Goal: Transaction & Acquisition: Purchase product/service

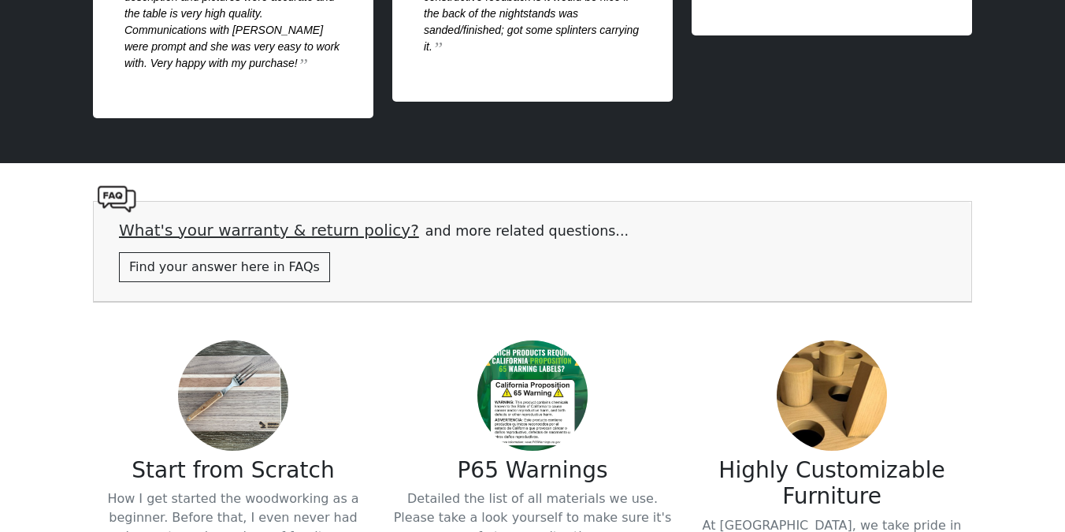
scroll to position [3279, 0]
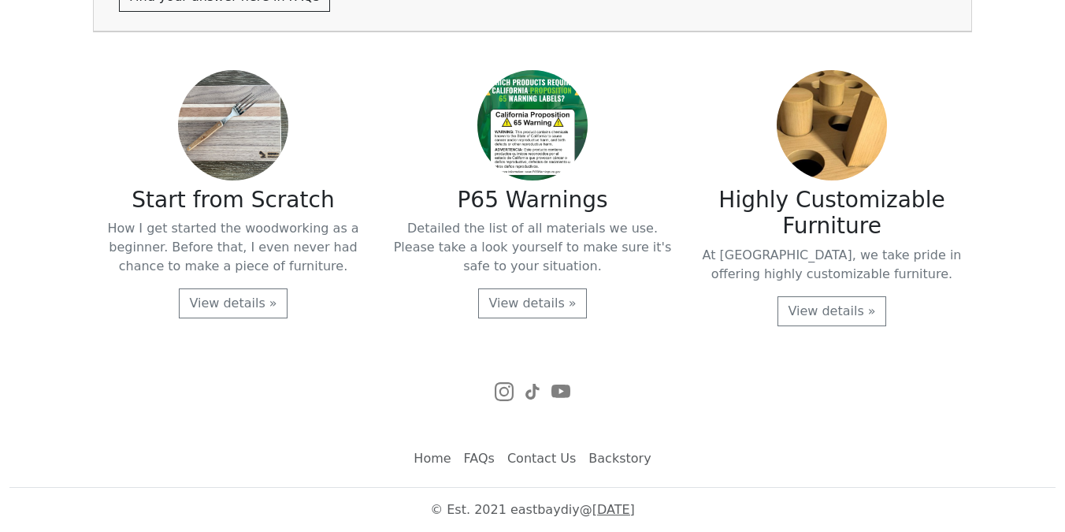
click at [486, 452] on link "FAQs" at bounding box center [479, 459] width 43 height 32
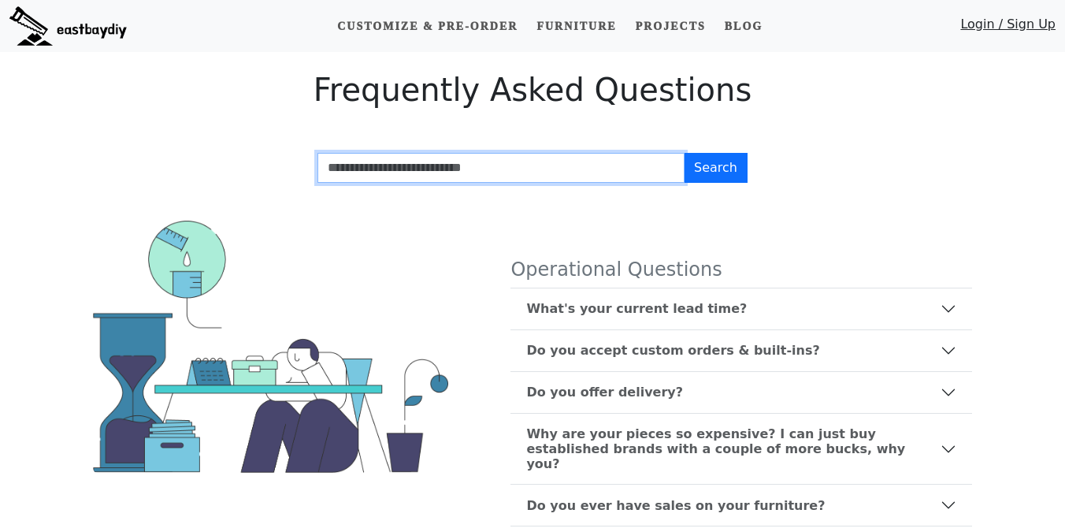
click at [492, 180] on input "Search FAQs" at bounding box center [500, 168] width 367 height 30
type input "*"
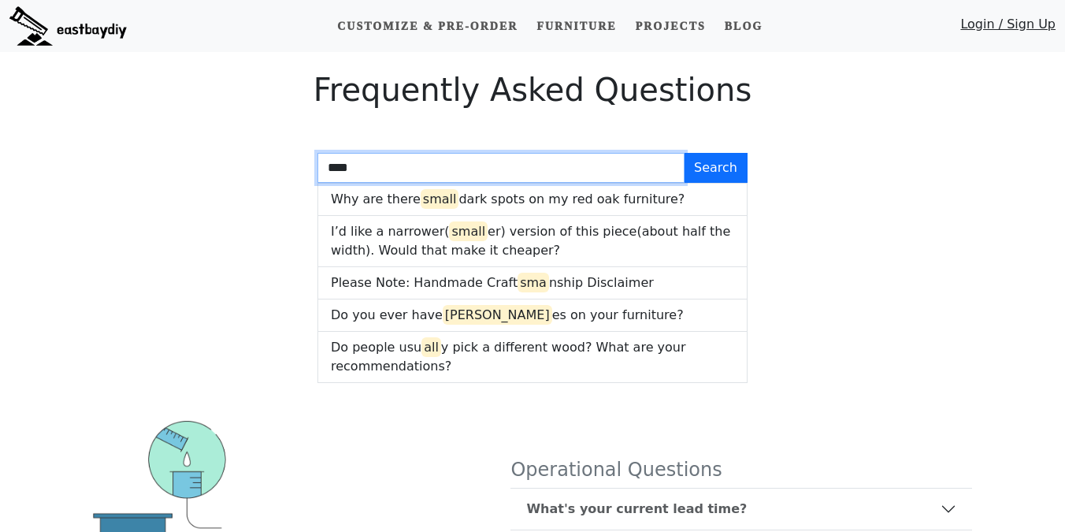
type input "*****"
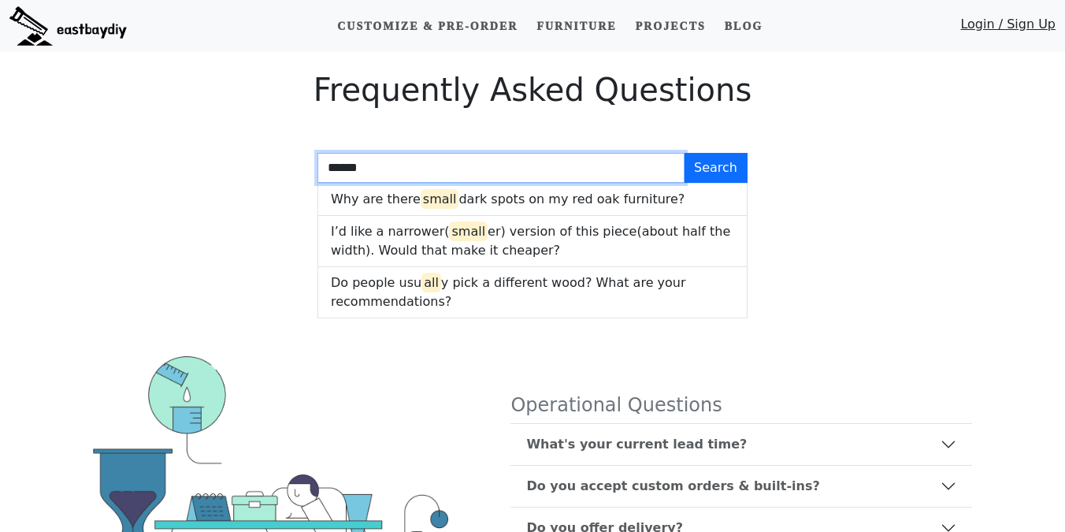
type input "*******"
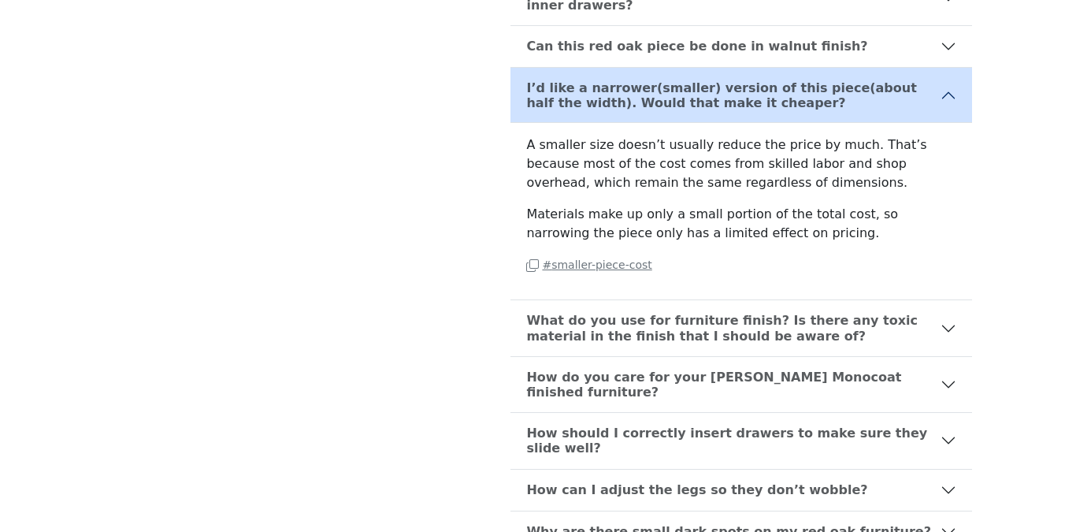
scroll to position [1125, 0]
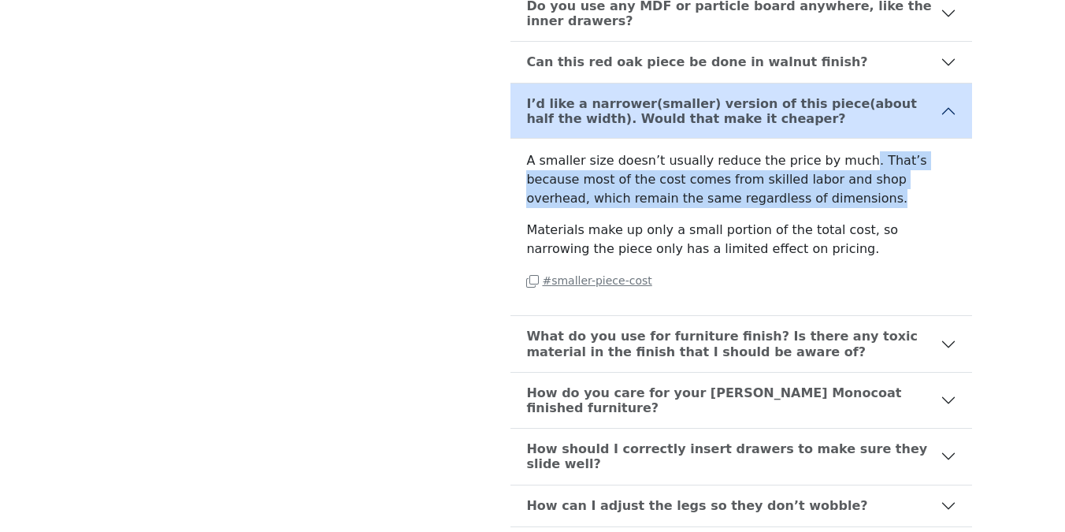
drag, startPoint x: 844, startPoint y: 122, endPoint x: 882, endPoint y: 157, distance: 50.7
click at [882, 161] on p "A smaller size doesn’t usually reduce the price by much. That’s because most of…" at bounding box center [741, 179] width 430 height 57
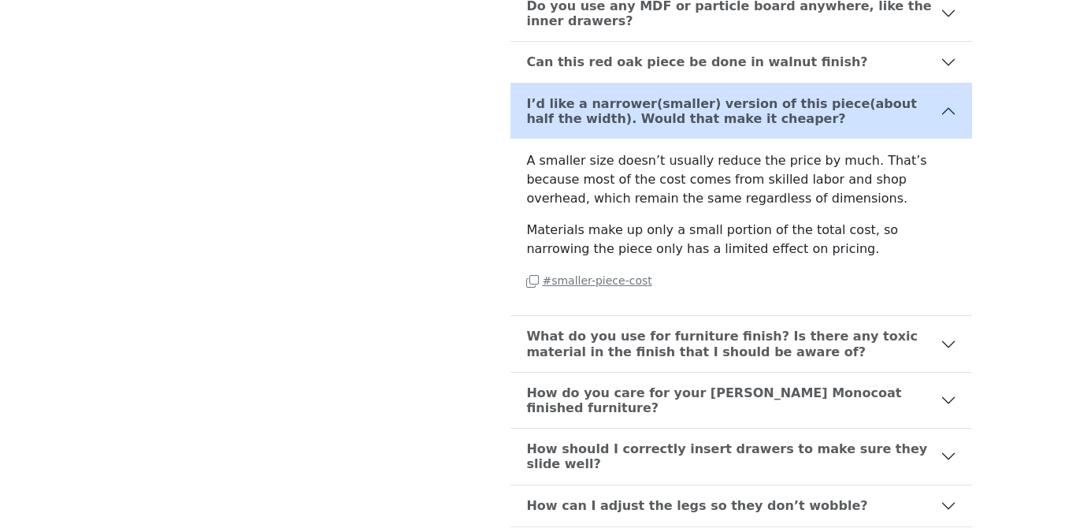
click at [818, 165] on div "A smaller size doesn’t usually reduce the price by much. That’s because most of…" at bounding box center [741, 227] width 462 height 176
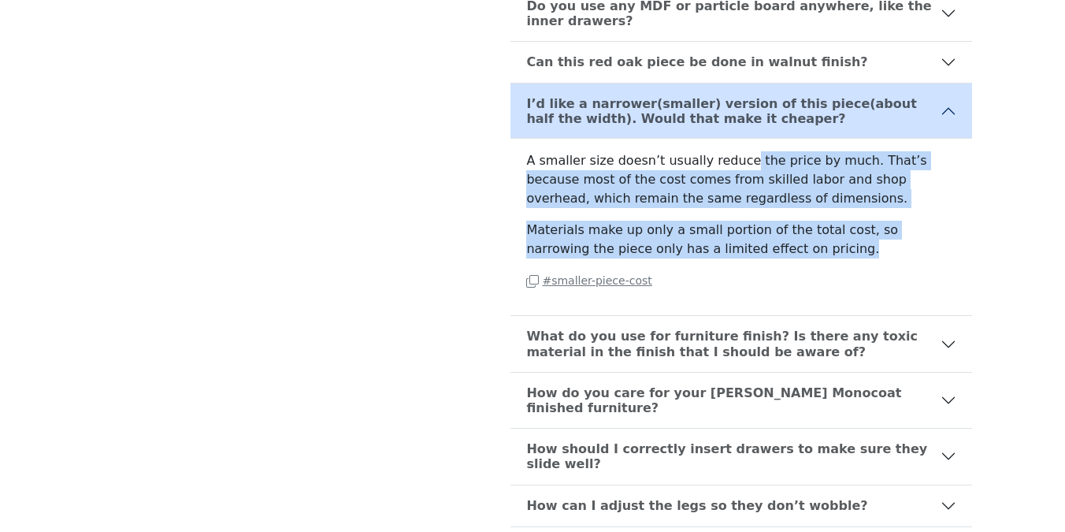
drag, startPoint x: 799, startPoint y: 201, endPoint x: 737, endPoint y: 124, distance: 98.1
click at [737, 139] on div "A smaller size doesn’t usually reduce the price by much. That’s because most of…" at bounding box center [741, 227] width 462 height 176
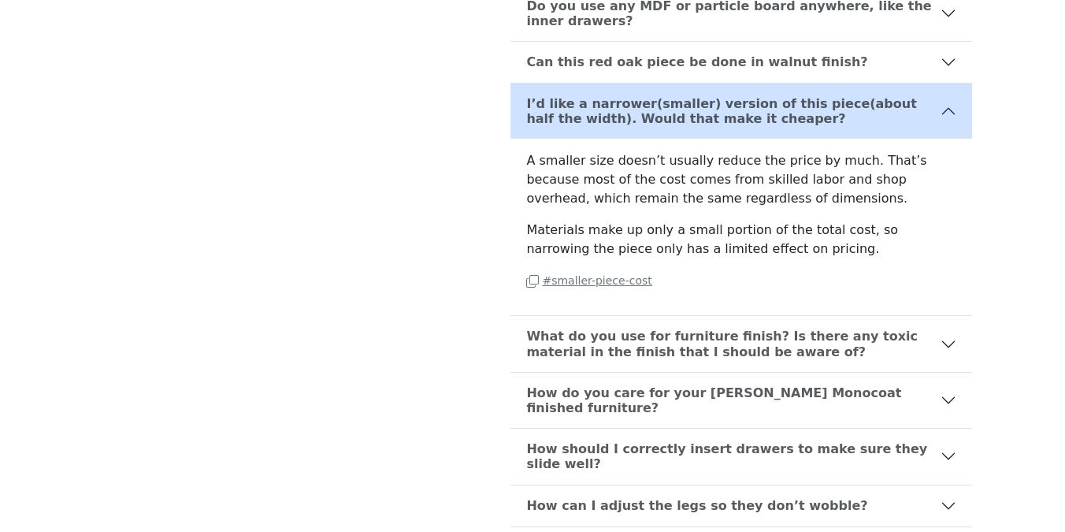
click at [624, 151] on p "A smaller size doesn’t usually reduce the price by much. That’s because most of…" at bounding box center [741, 179] width 430 height 57
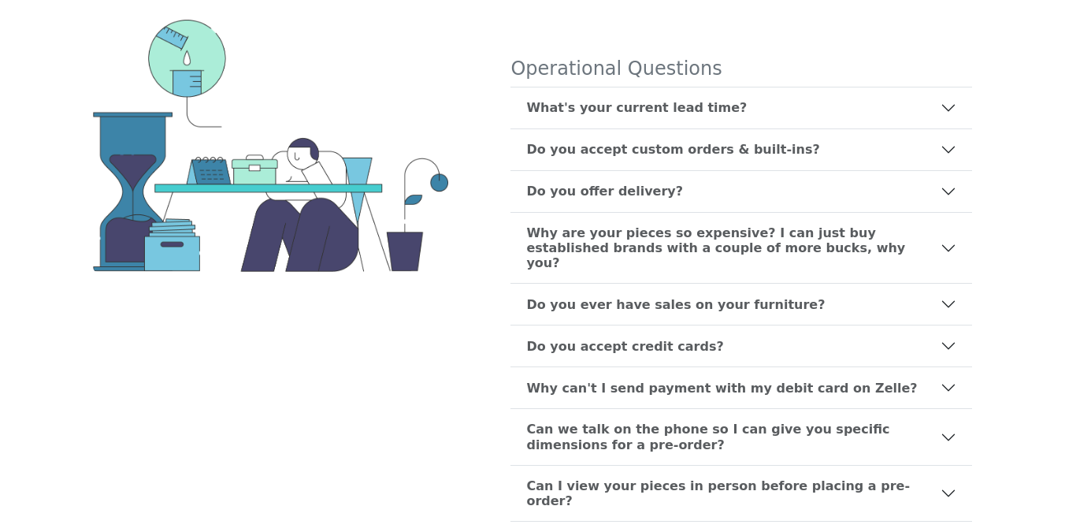
scroll to position [0, 0]
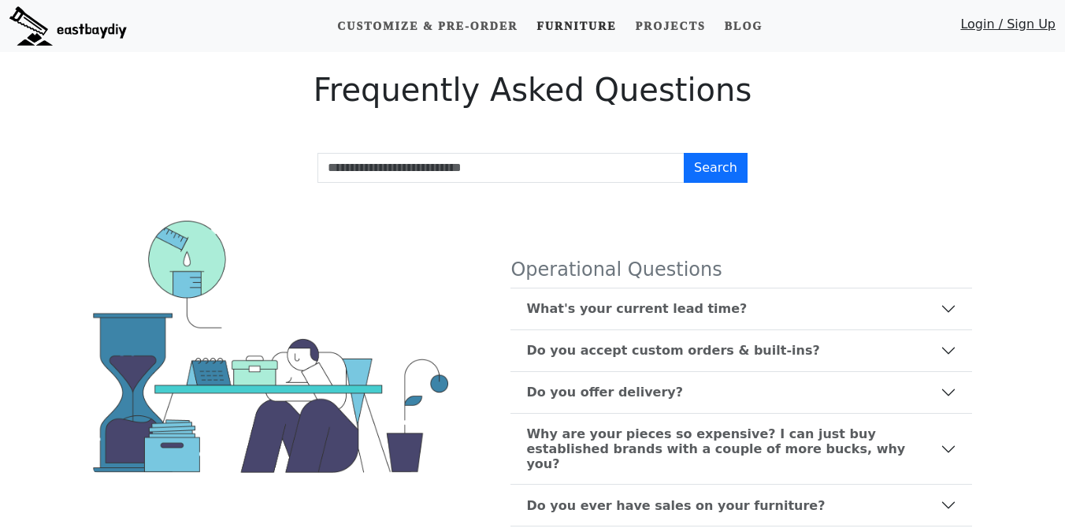
click at [576, 34] on link "Furniture" at bounding box center [576, 26] width 92 height 29
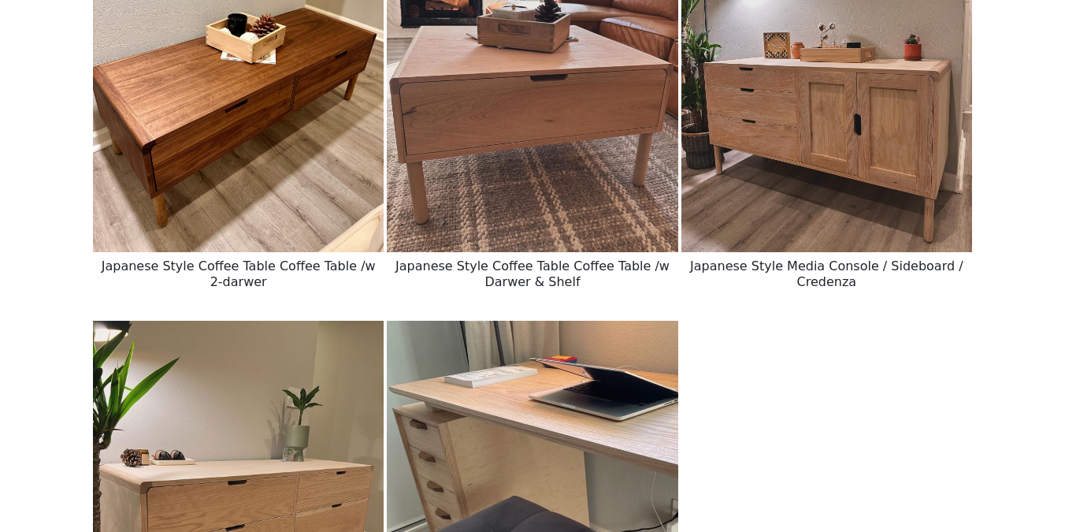
scroll to position [2448, 0]
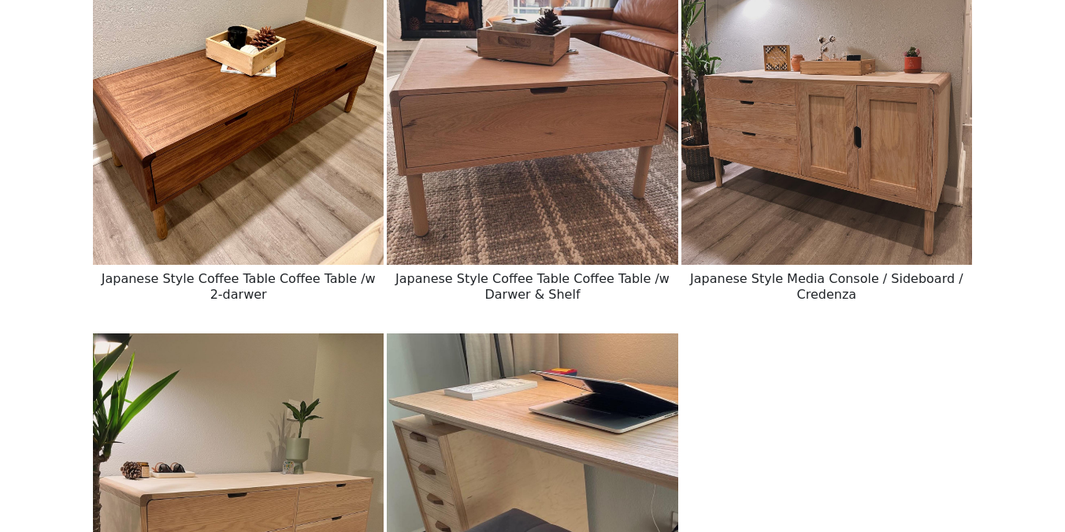
click at [726, 180] on img at bounding box center [826, 84] width 291 height 364
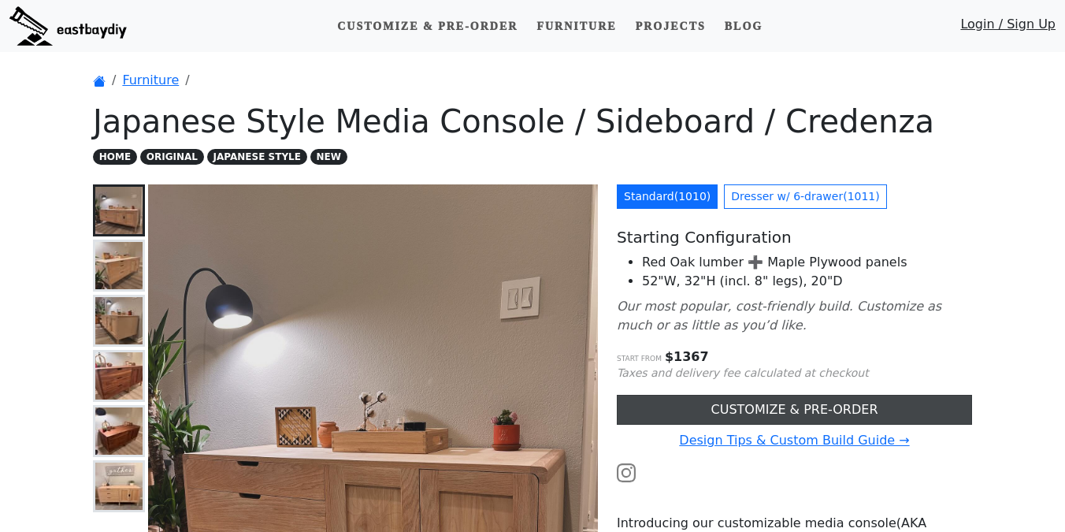
click at [704, 406] on link "CUSTOMIZE & PRE-ORDER" at bounding box center [794, 410] width 355 height 30
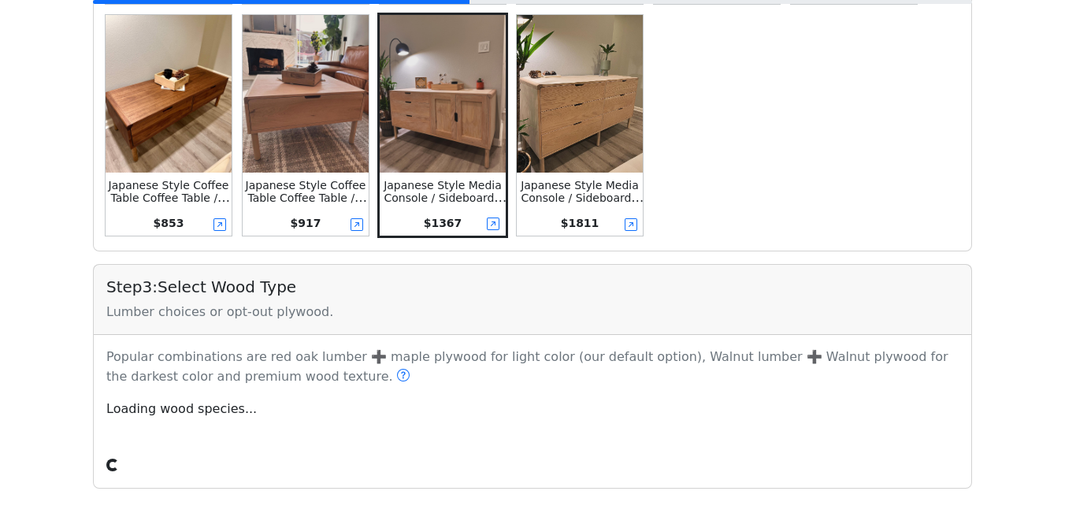
scroll to position [757, 0]
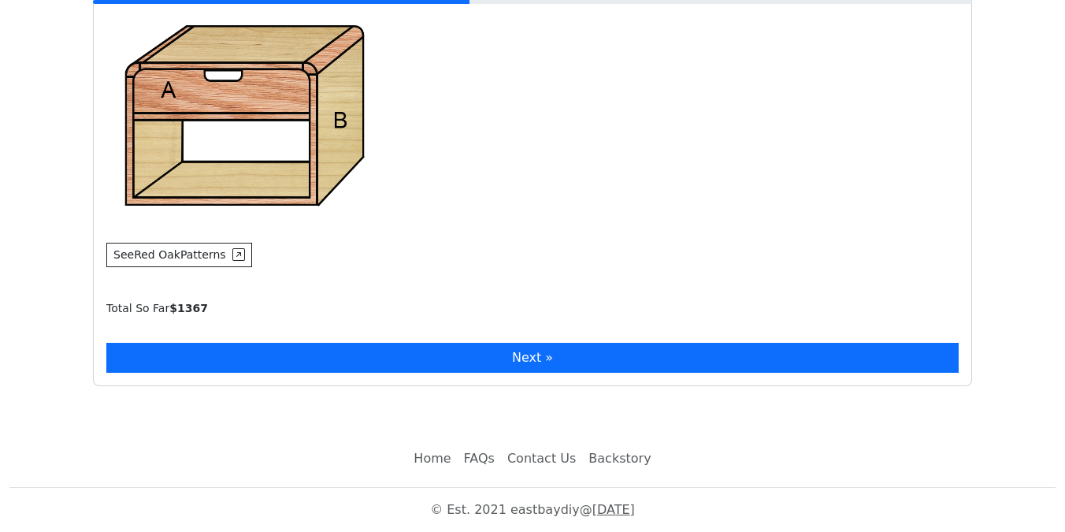
click at [307, 364] on button "Next »" at bounding box center [532, 358] width 852 height 30
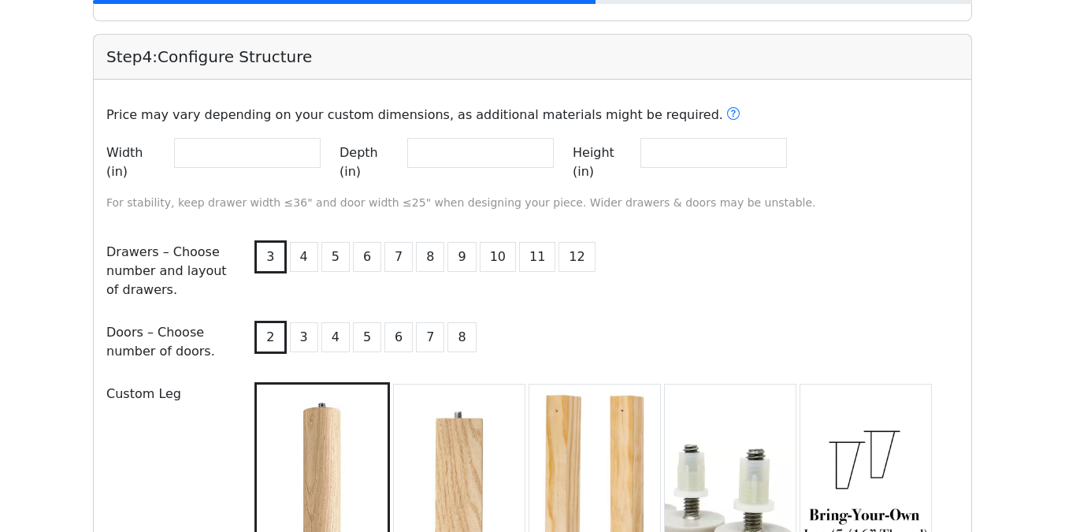
scroll to position [1678, 0]
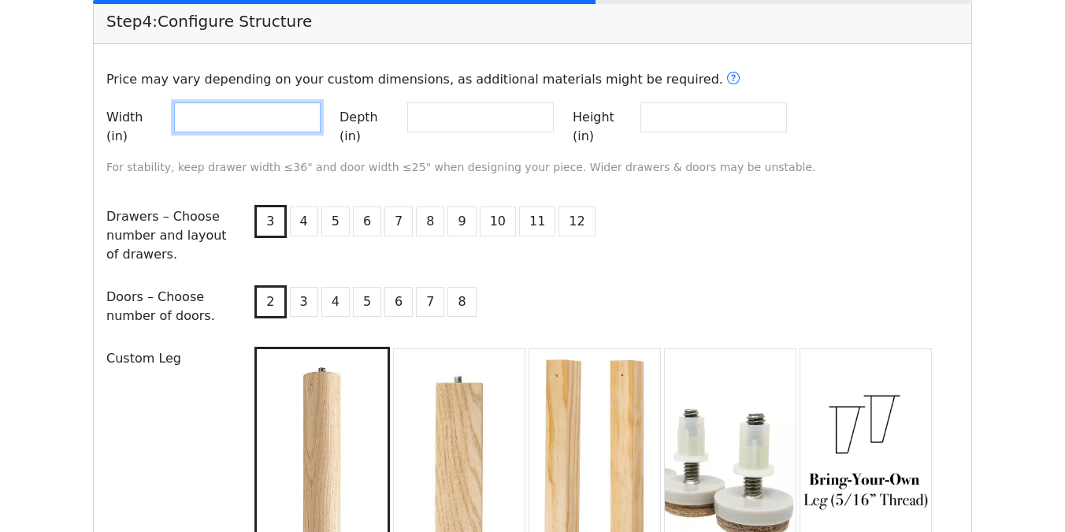
drag, startPoint x: 205, startPoint y: 119, endPoint x: 130, endPoint y: 119, distance: 74.8
click at [135, 119] on div "Width (in) **" at bounding box center [213, 126] width 214 height 49
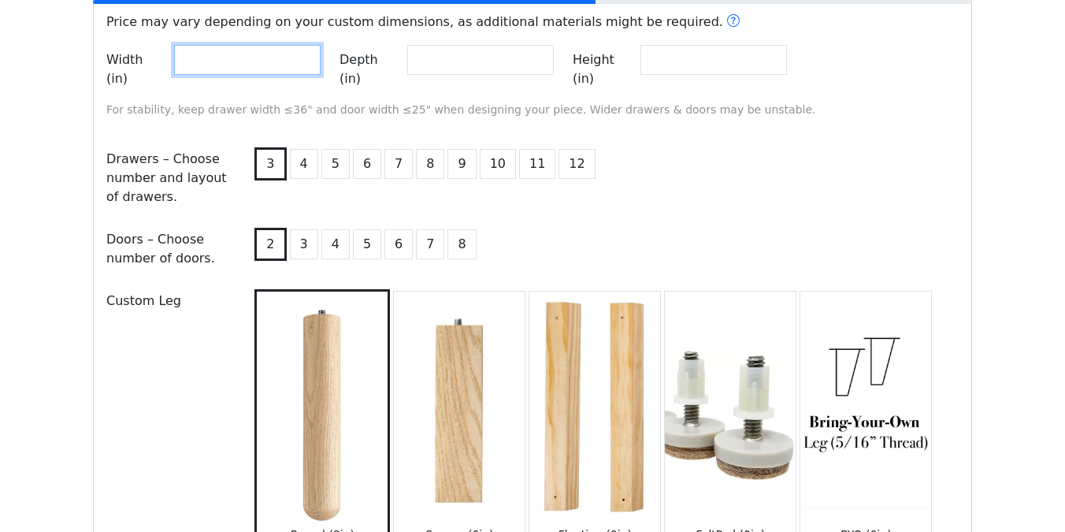
scroll to position [1735, 0]
type input "**"
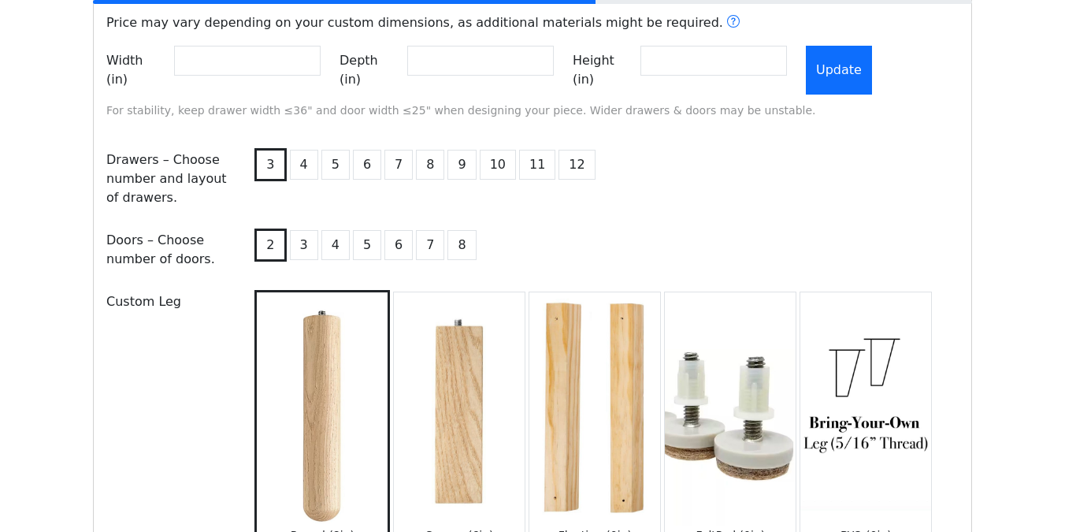
click at [855, 54] on button "Update" at bounding box center [839, 70] width 66 height 49
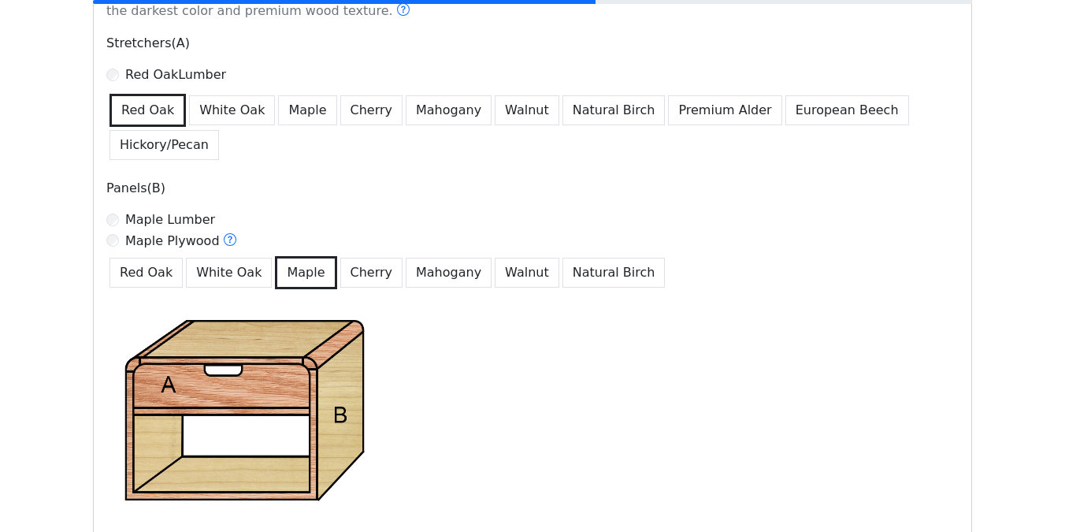
scroll to position [692, 0]
